Goal: Use online tool/utility: Utilize a website feature to perform a specific function

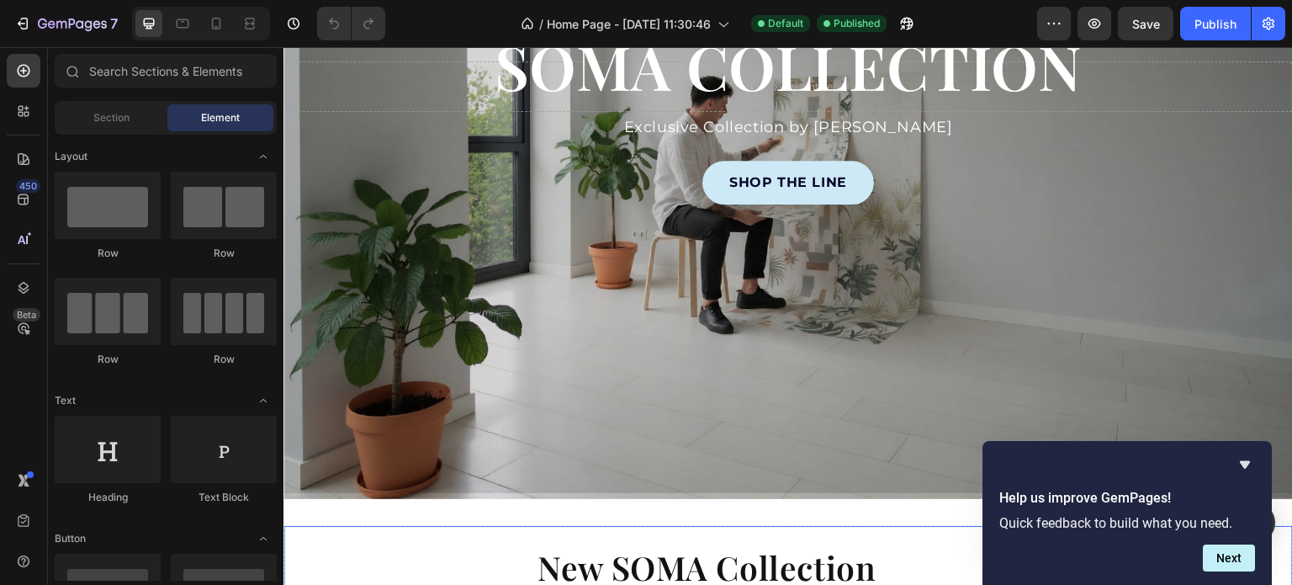
scroll to position [673, 0]
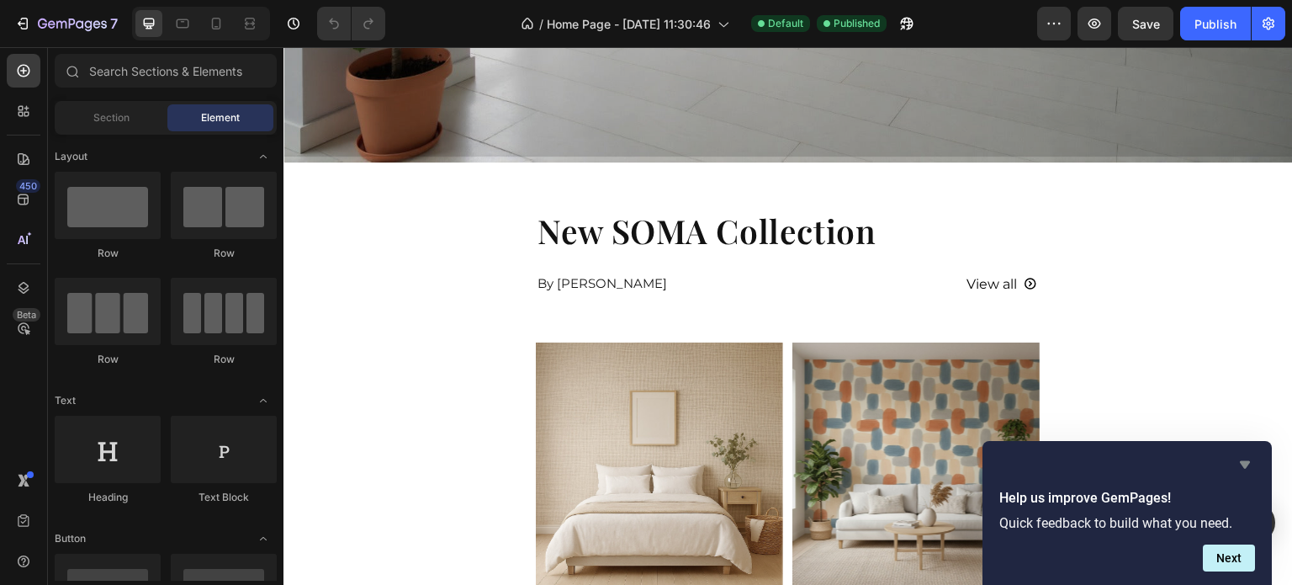
click at [1246, 466] on icon "Hide survey" at bounding box center [1245, 465] width 10 height 8
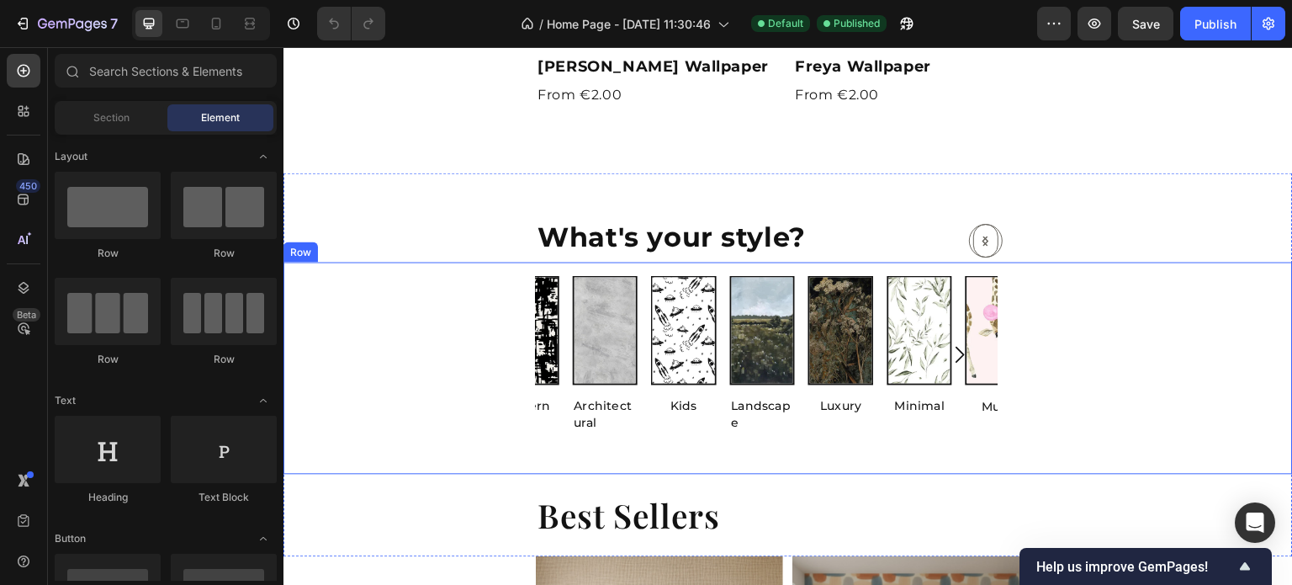
scroll to position [1262, 0]
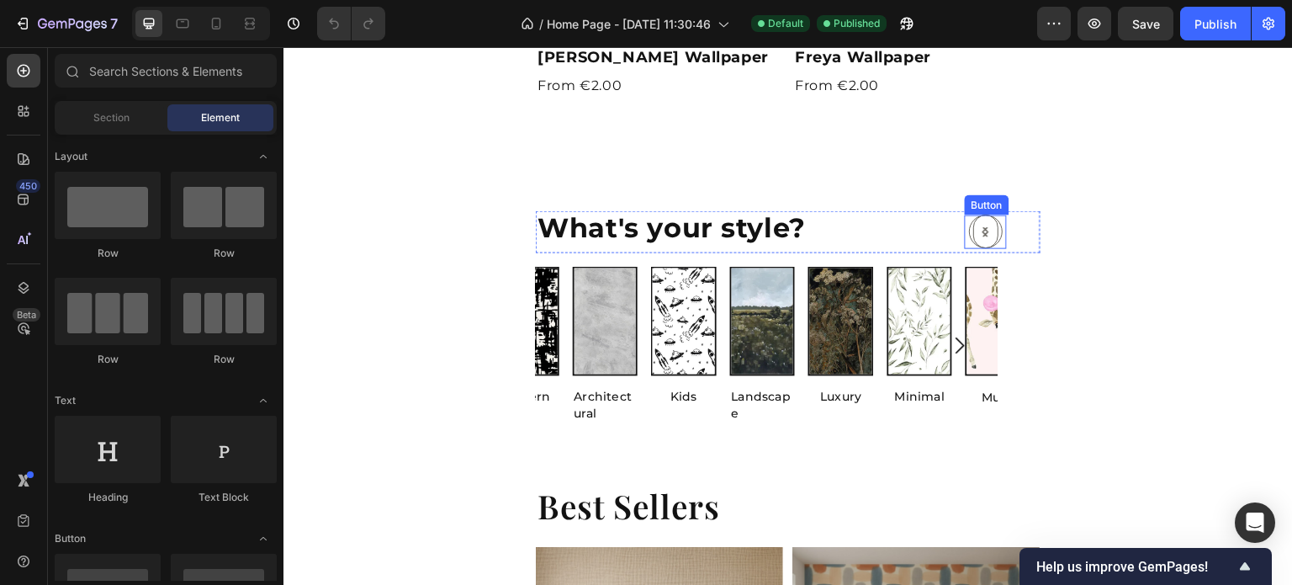
click at [999, 226] on div "Button" at bounding box center [1020, 232] width 42 height 34
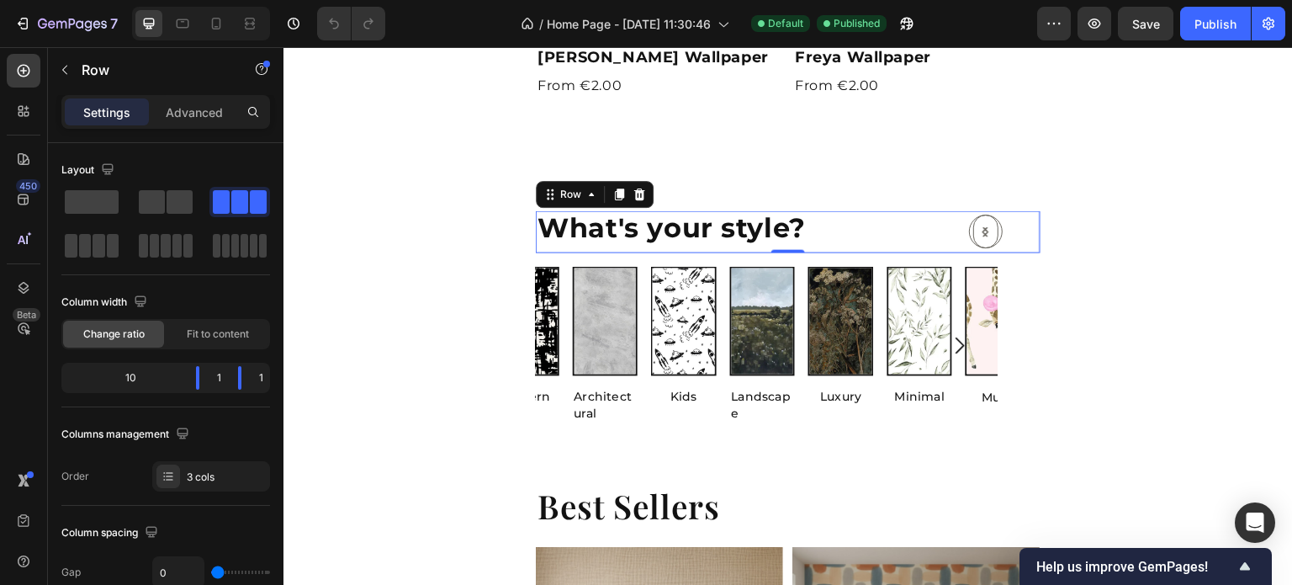
click at [988, 226] on button "Button" at bounding box center [986, 232] width 34 height 34
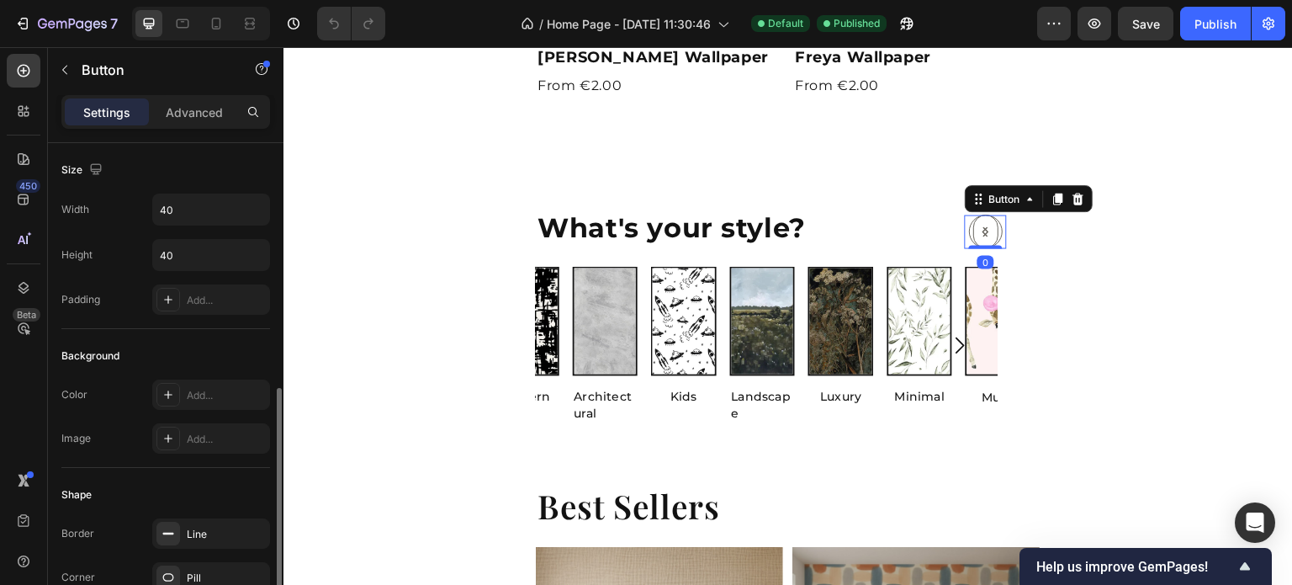
scroll to position [168, 0]
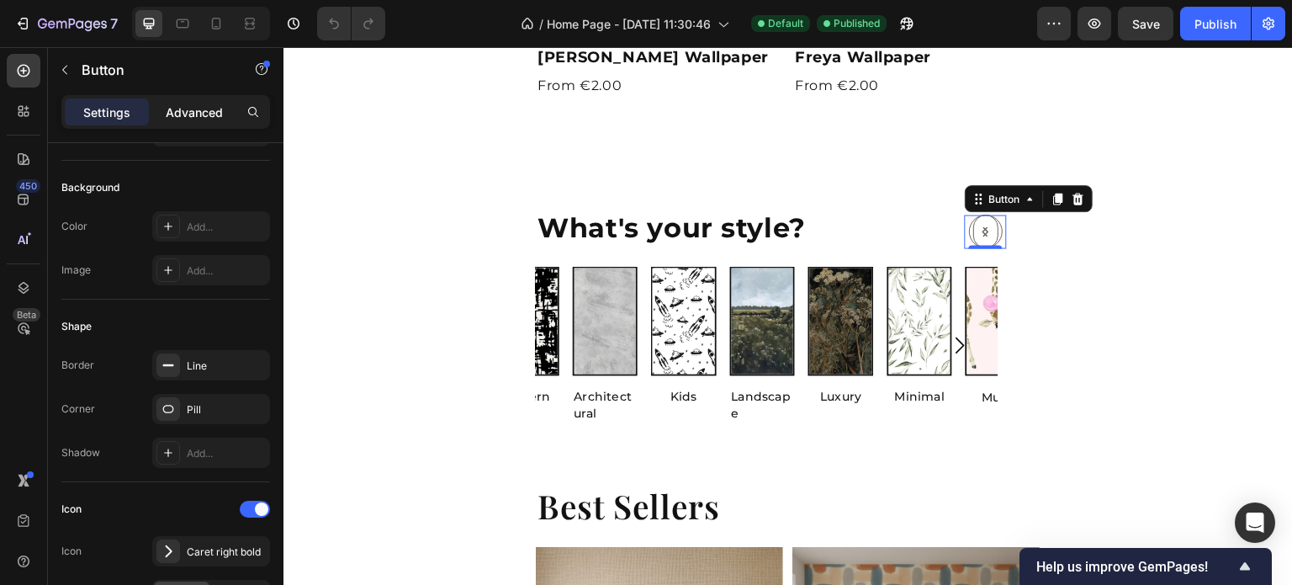
click at [195, 115] on p "Advanced" at bounding box center [194, 112] width 57 height 18
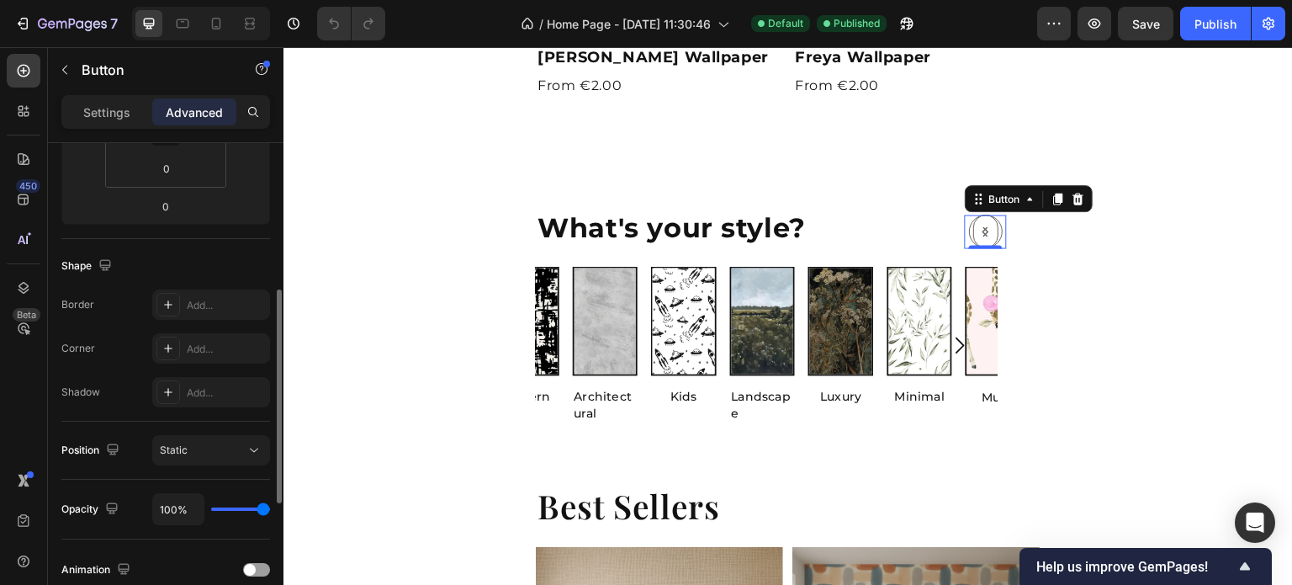
scroll to position [252, 0]
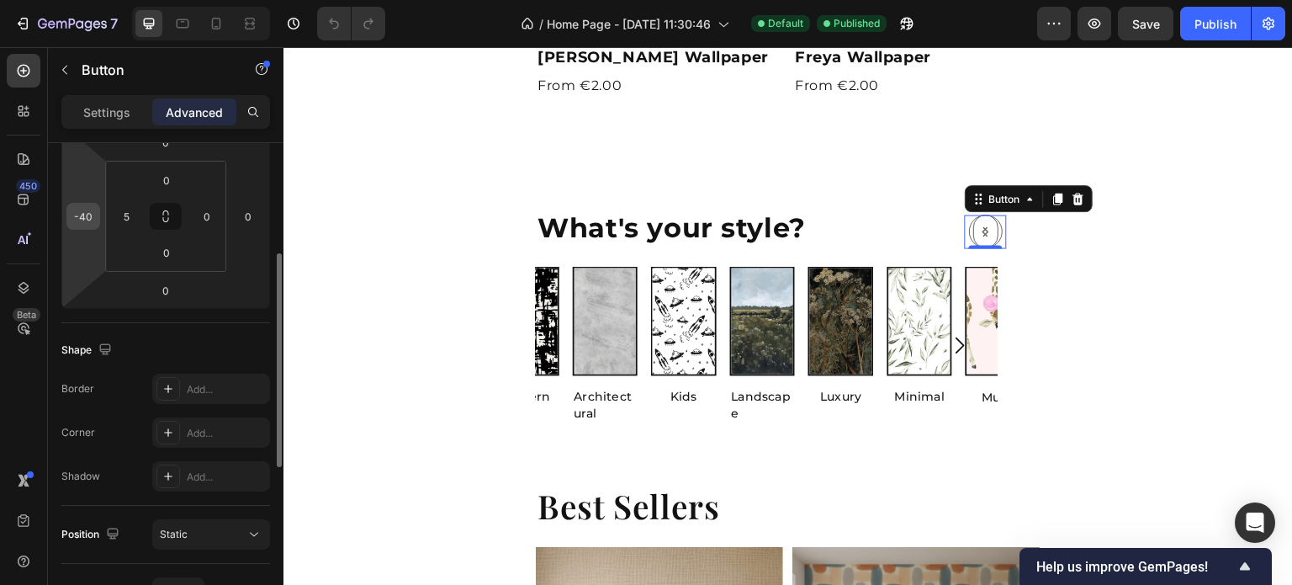
click at [92, 217] on input "-40" at bounding box center [83, 216] width 25 height 25
type input "-3"
type input "-2"
type input "-10"
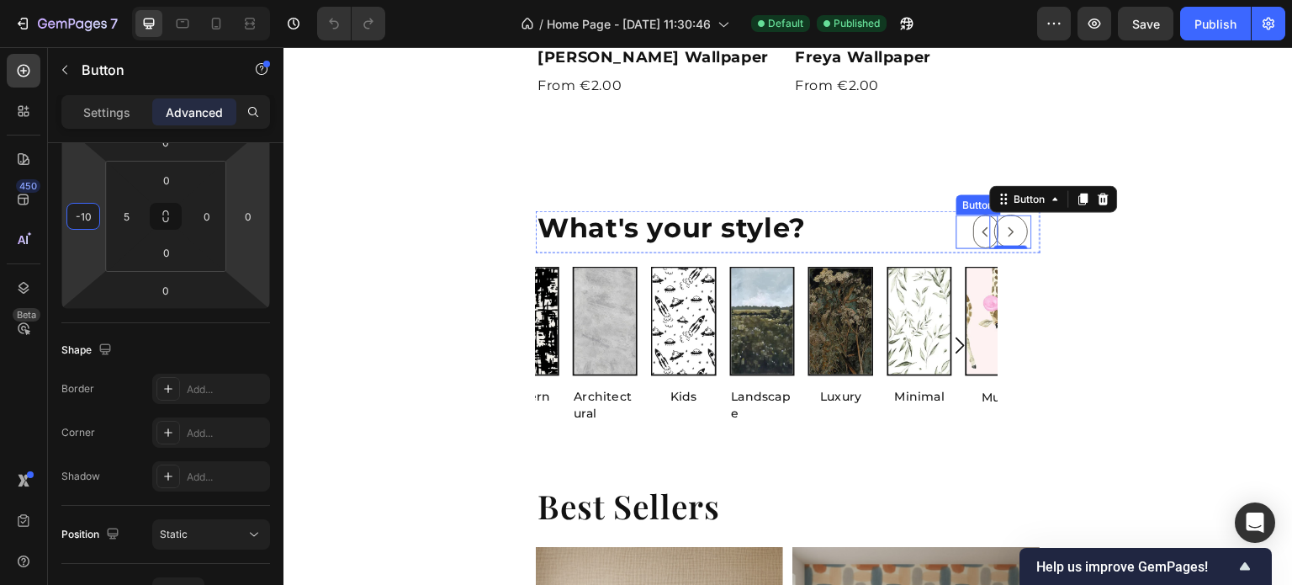
click at [973, 220] on button "Button" at bounding box center [985, 232] width 25 height 34
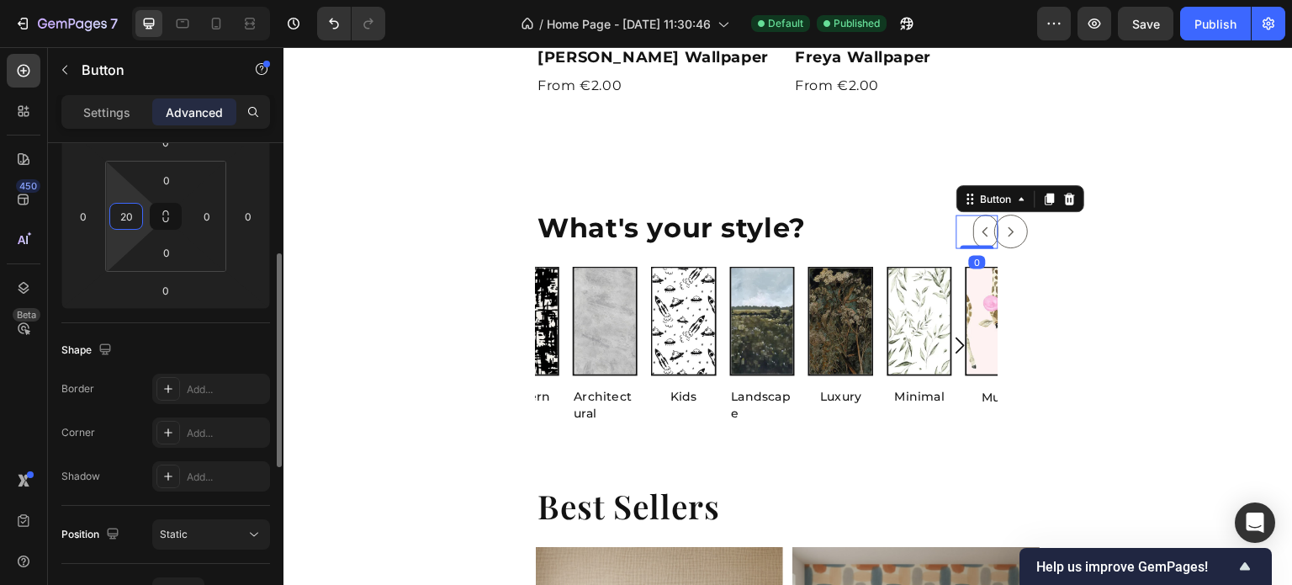
click at [133, 215] on input "20" at bounding box center [126, 216] width 25 height 25
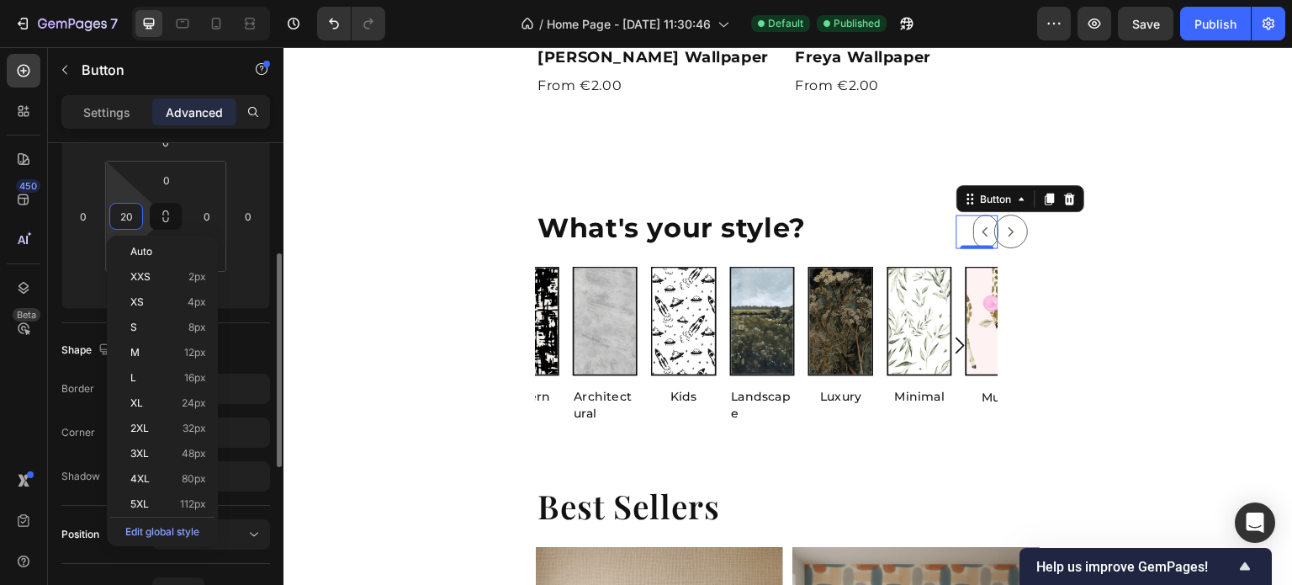
type input "0"
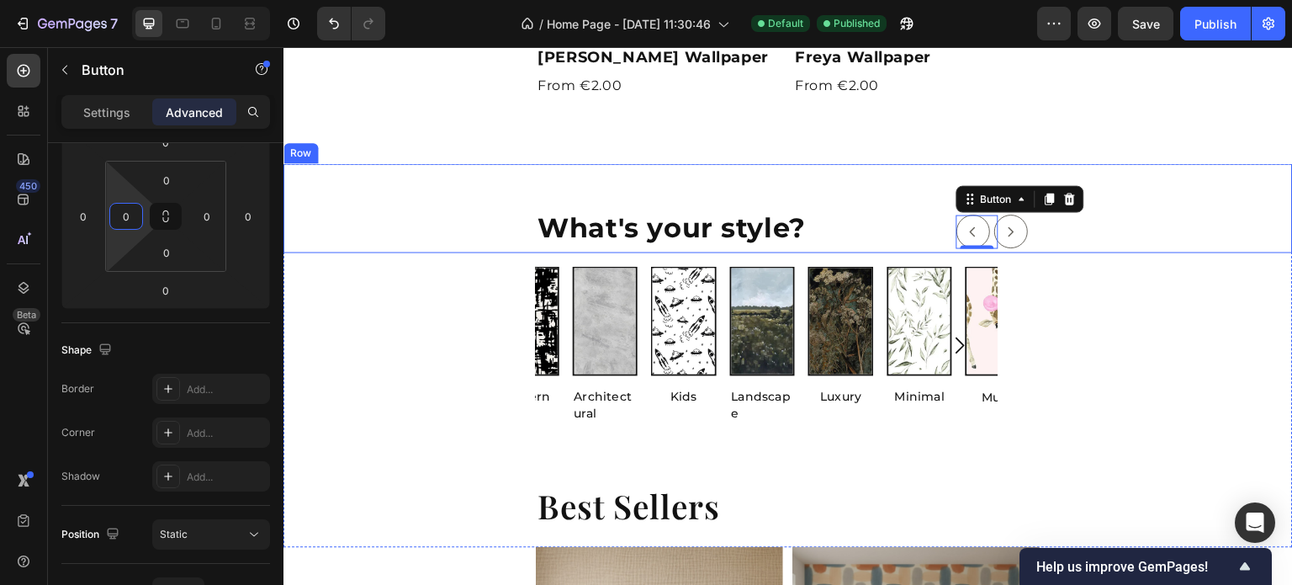
click at [1071, 231] on div "What's your style? Heading Button 0 Button Row Row" at bounding box center [789, 207] width 1010 height 89
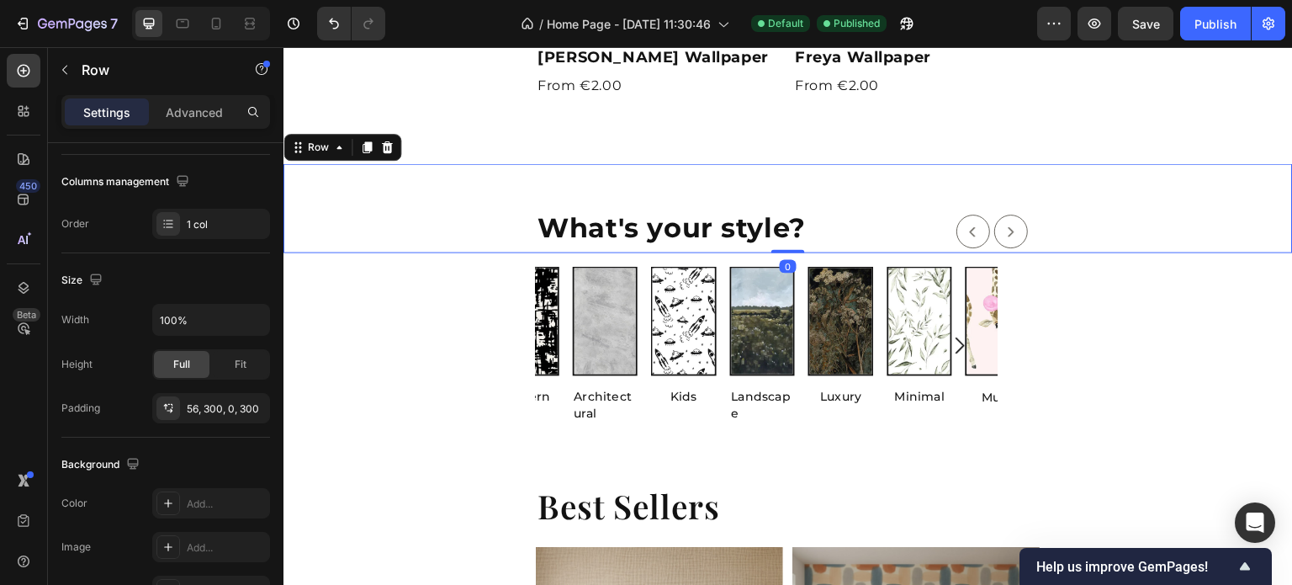
scroll to position [0, 0]
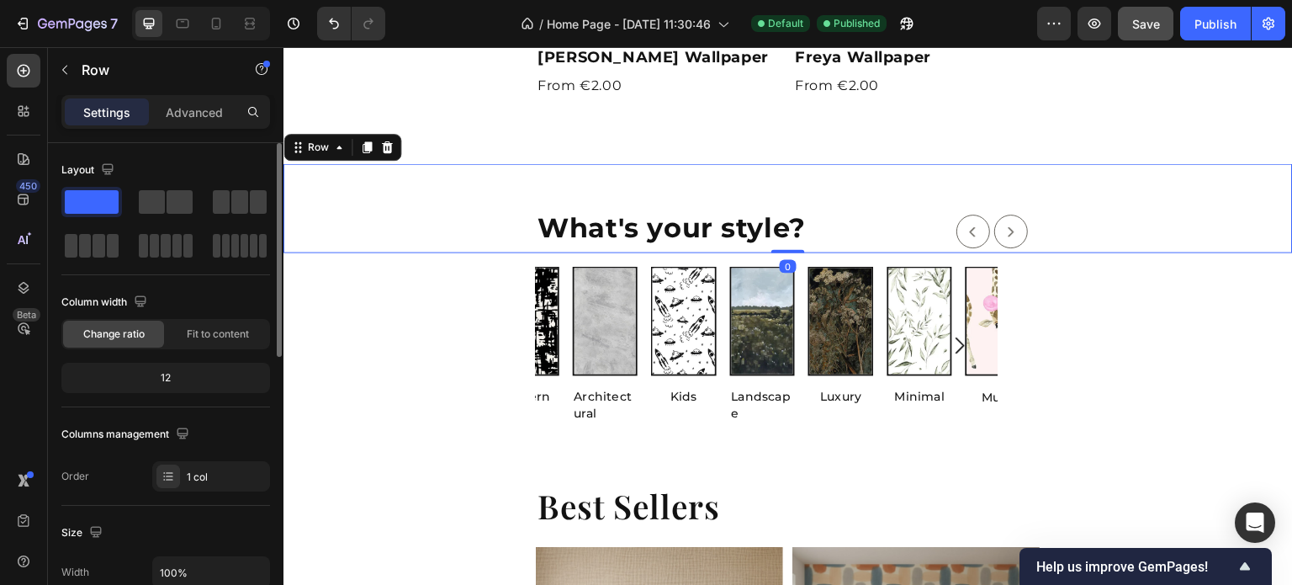
click at [1156, 24] on span "Save" at bounding box center [1146, 24] width 28 height 14
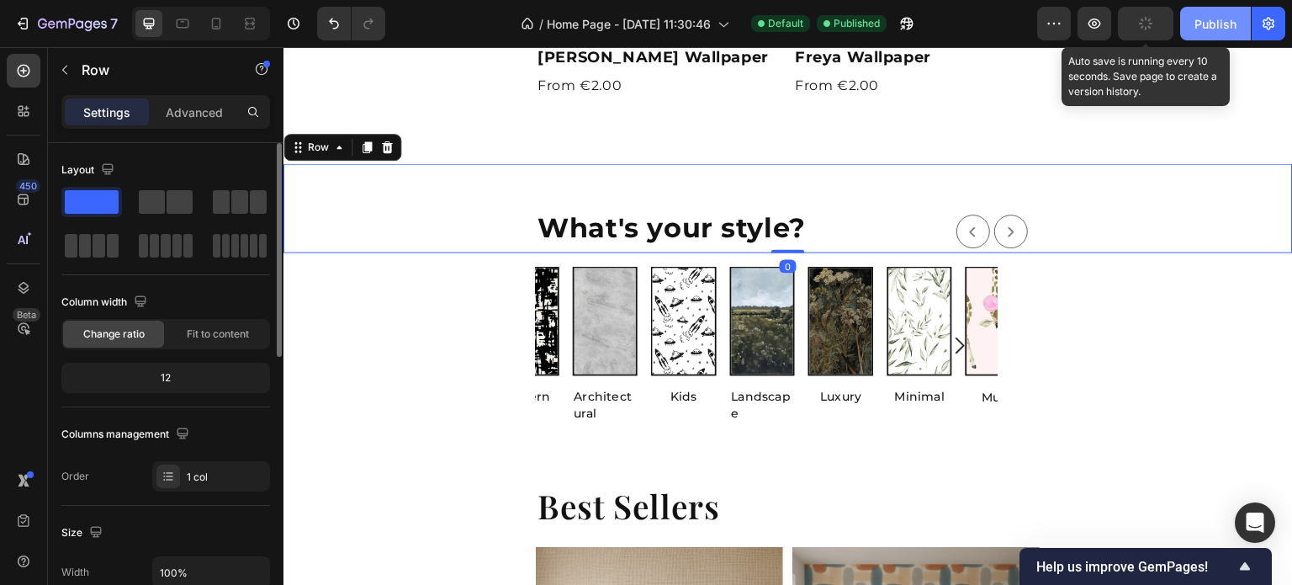
click at [1219, 24] on div "Publish" at bounding box center [1216, 24] width 42 height 18
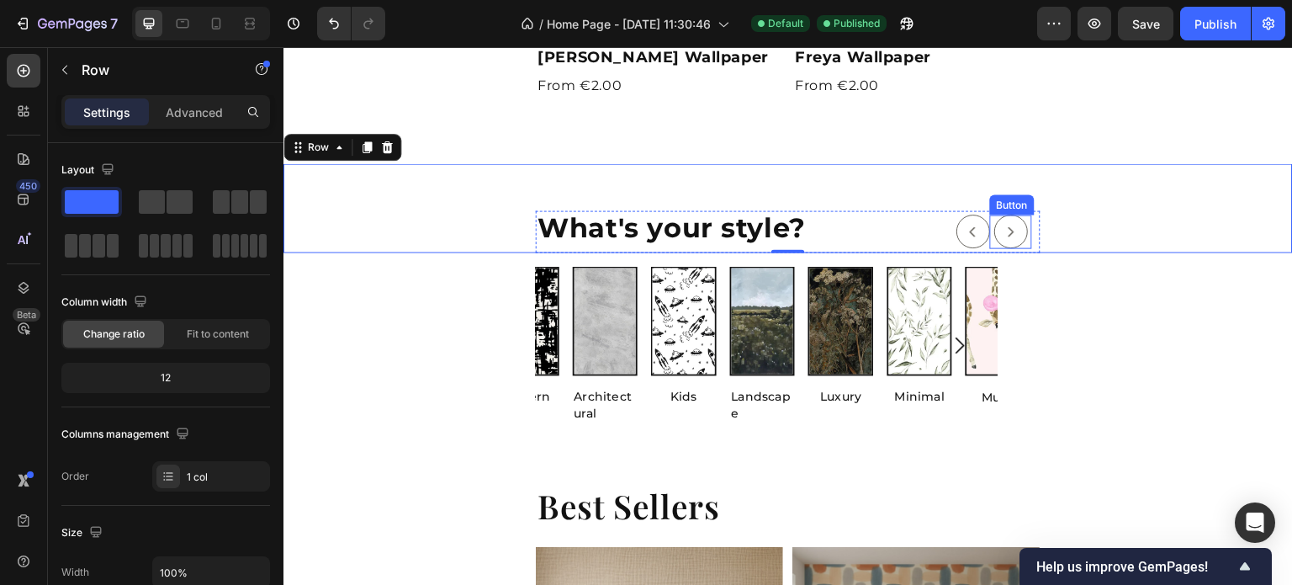
click at [1018, 227] on div "Button" at bounding box center [1011, 232] width 42 height 34
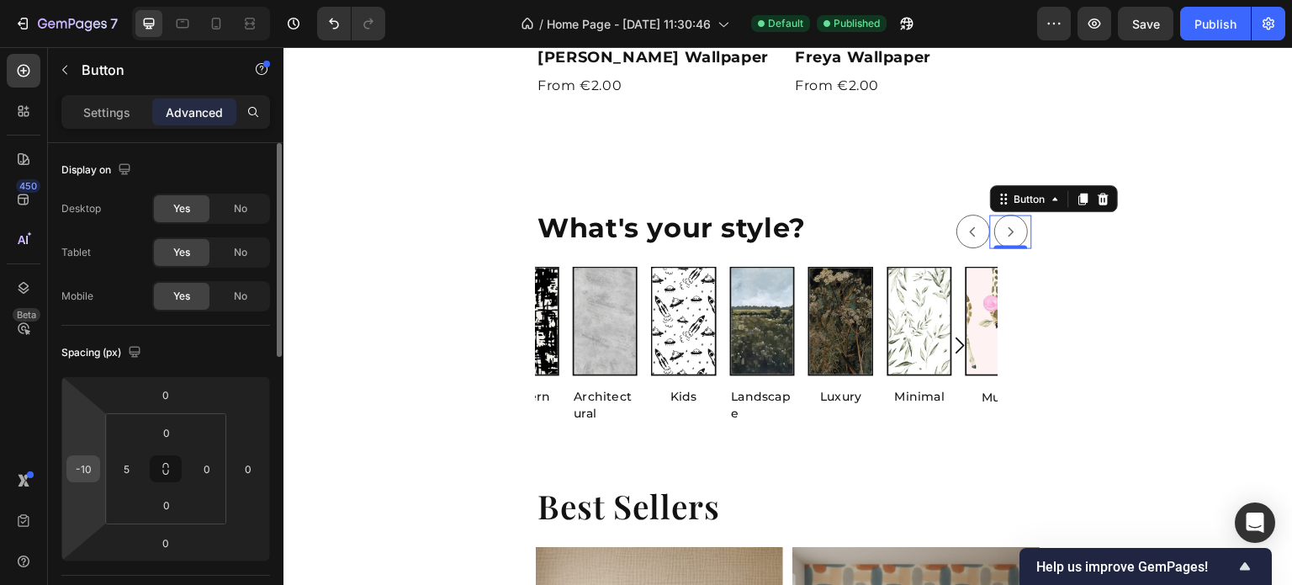
click at [93, 465] on input "-10" at bounding box center [83, 468] width 25 height 25
type input "-20"
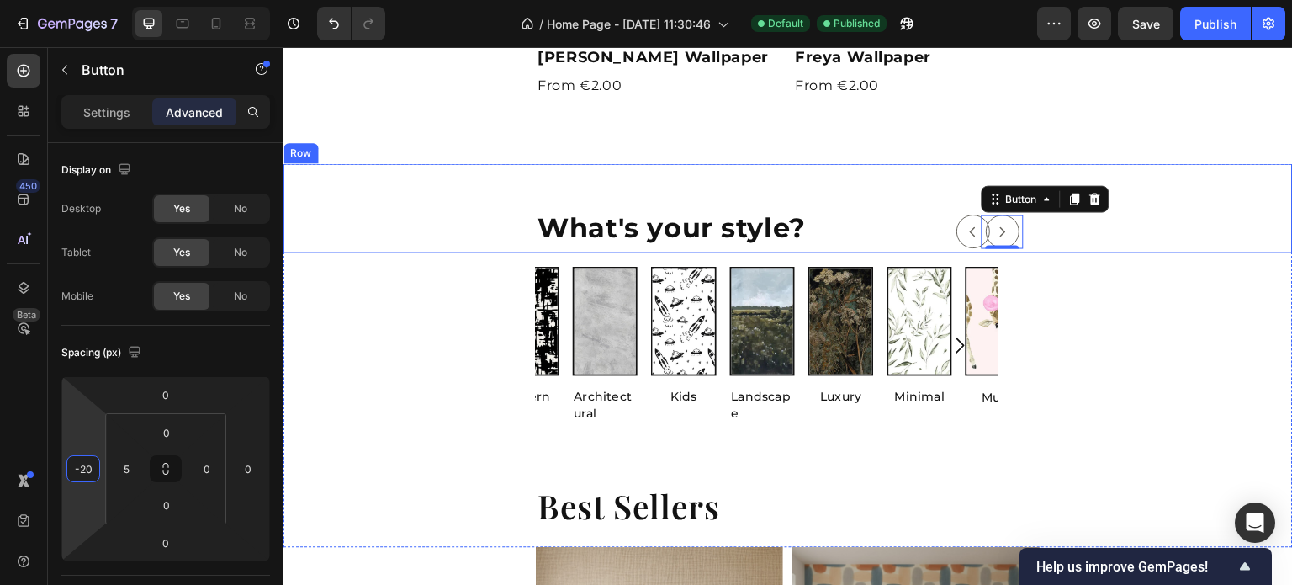
click at [1112, 213] on div "What's your style? Heading Button Button 0 Row Row" at bounding box center [789, 207] width 1010 height 89
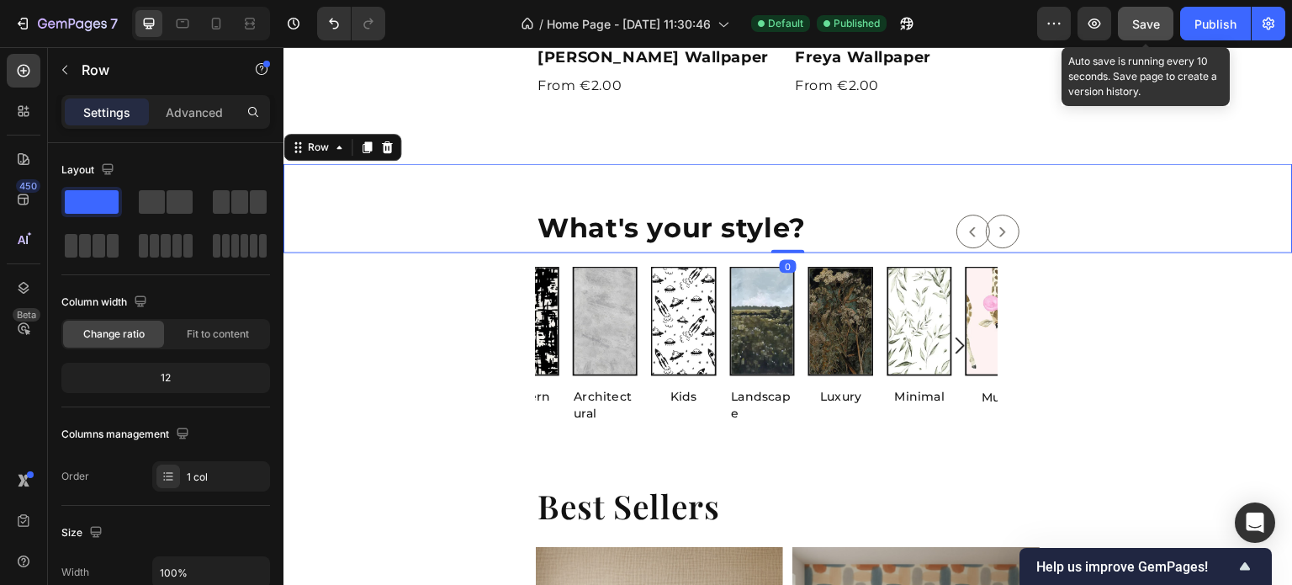
click at [1130, 15] on button "Save" at bounding box center [1146, 24] width 56 height 34
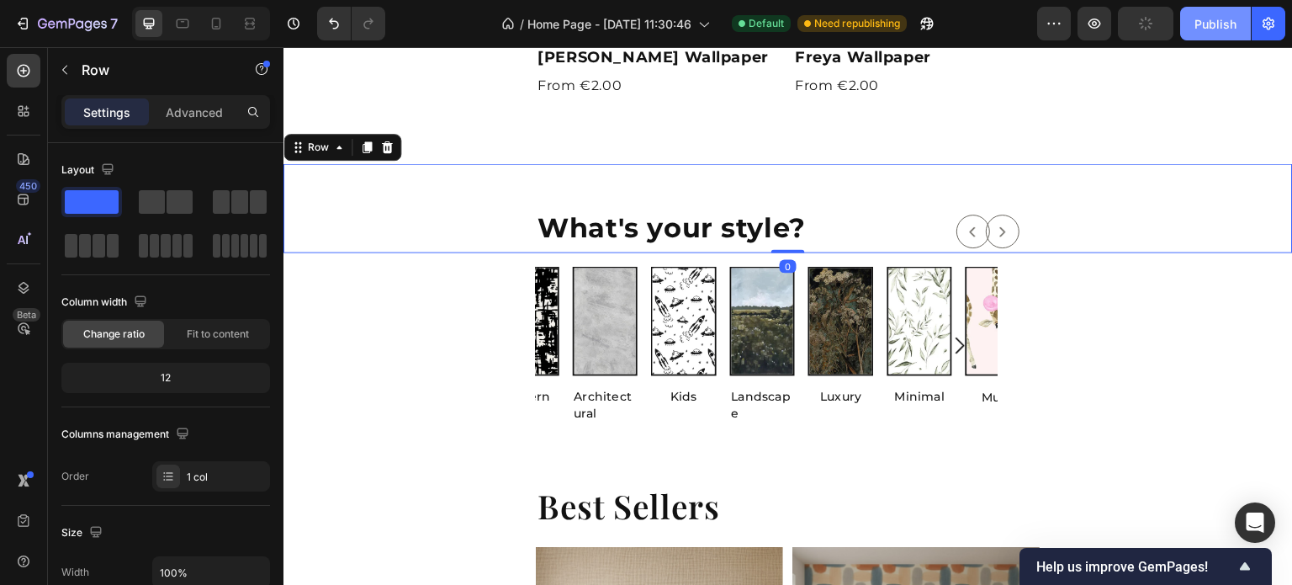
click at [1221, 29] on div "Publish" at bounding box center [1216, 24] width 42 height 18
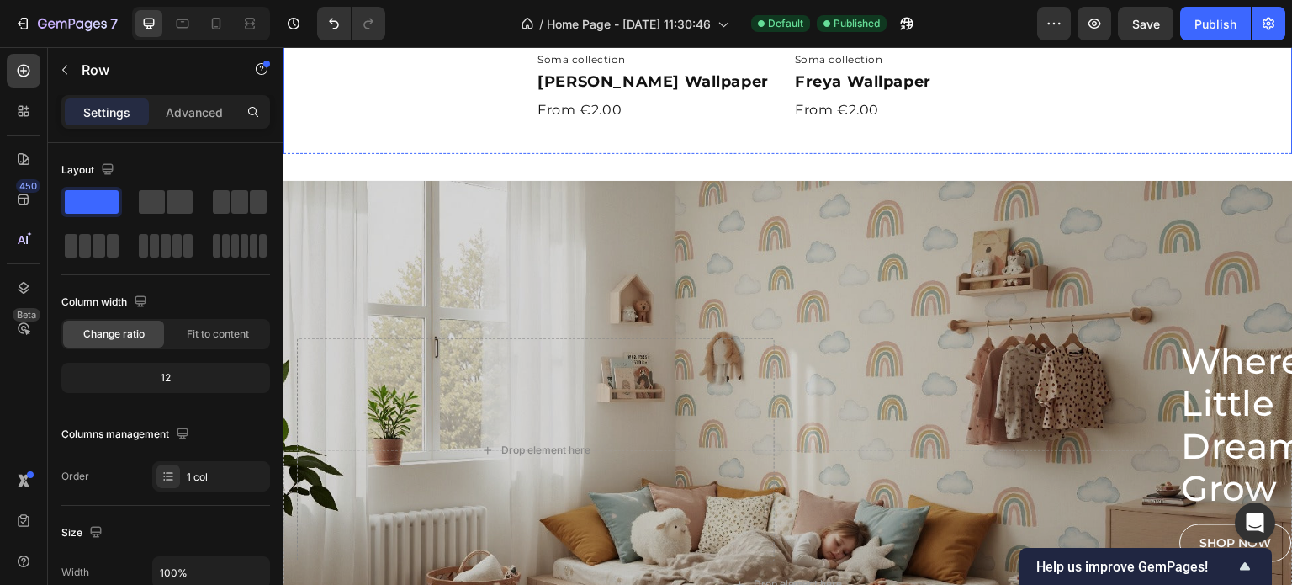
scroll to position [1689, 0]
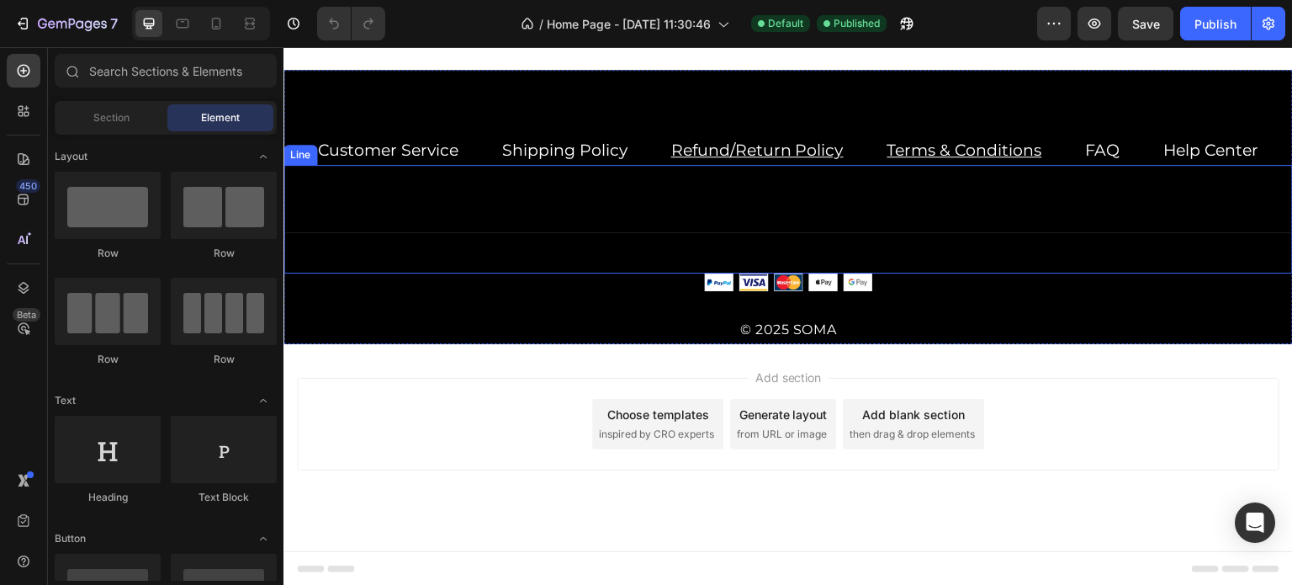
scroll to position [1821, 0]
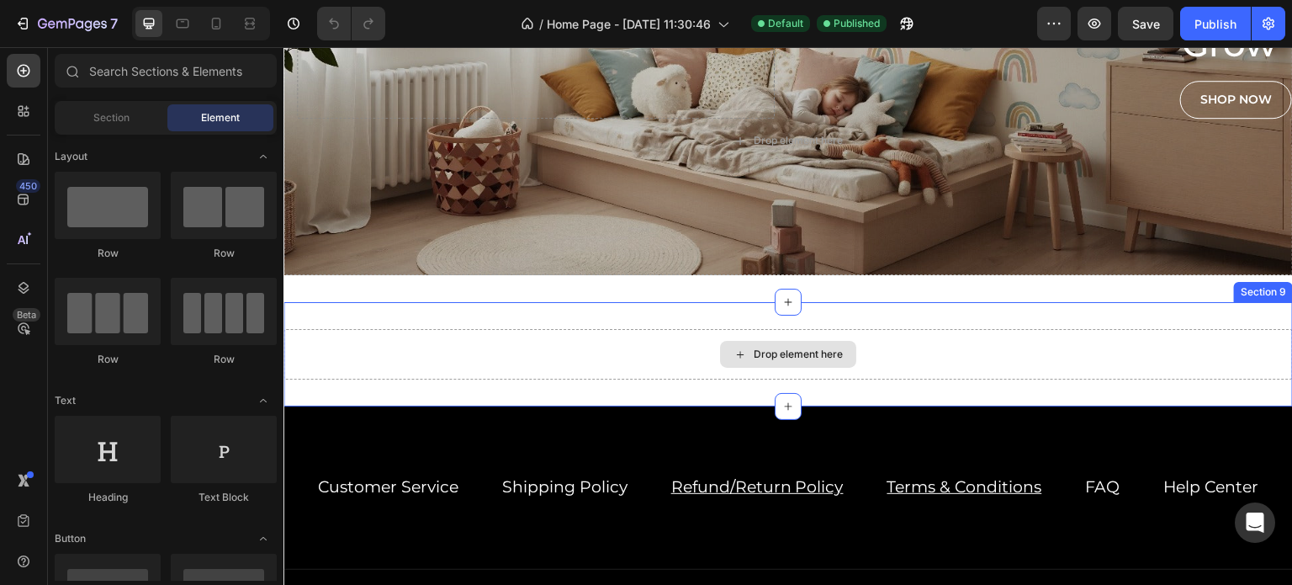
click at [600, 340] on div "Drop element here" at bounding box center [789, 354] width 1010 height 50
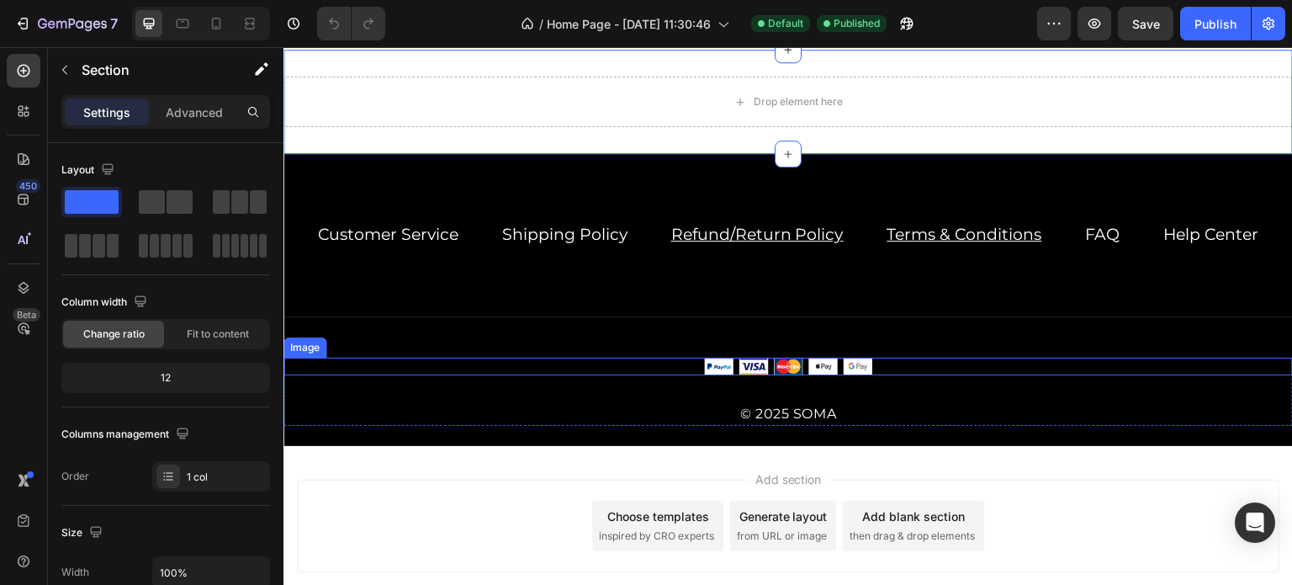
scroll to position [1905, 0]
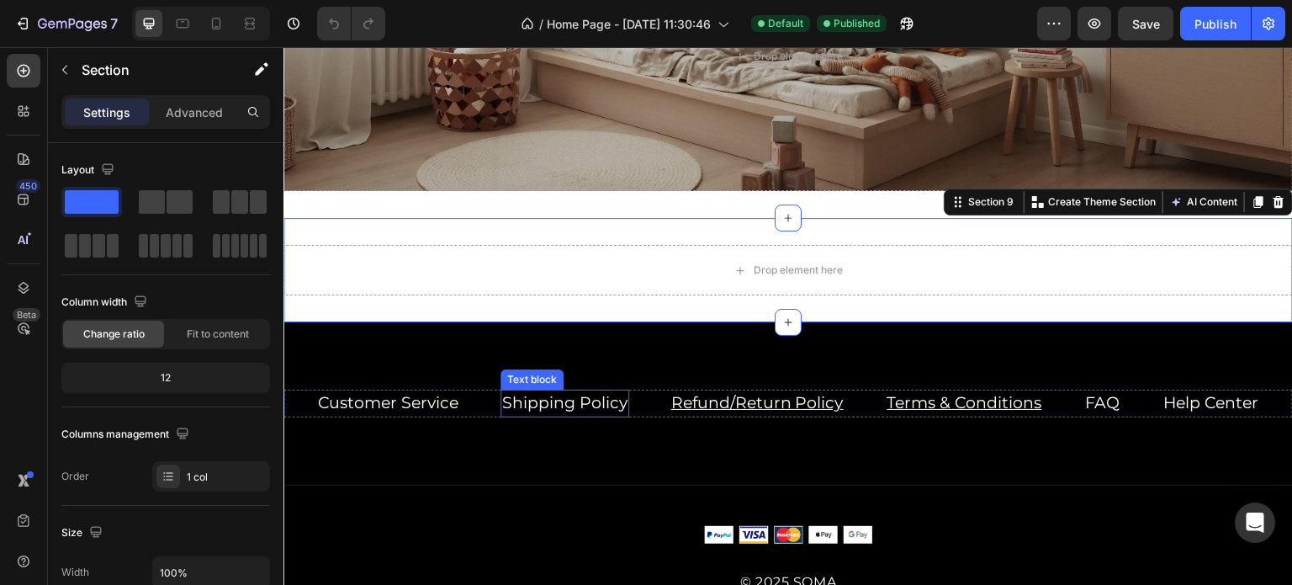
click at [597, 410] on link "Shipping Policy" at bounding box center [564, 402] width 125 height 19
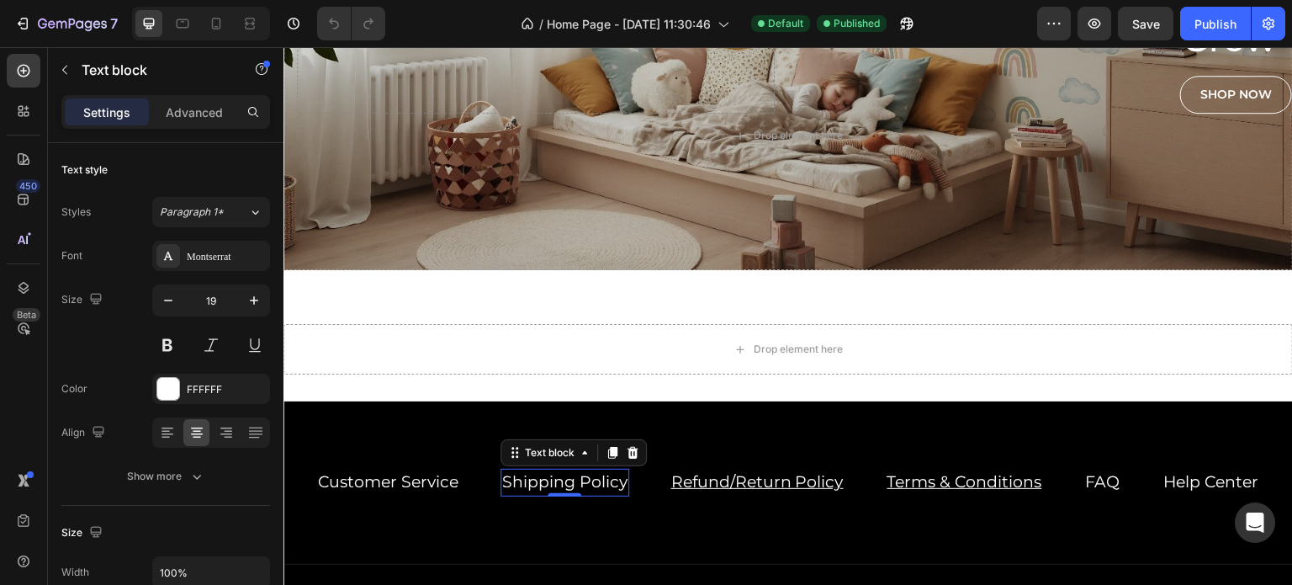
scroll to position [1821, 0]
